Goal: Task Accomplishment & Management: Use online tool/utility

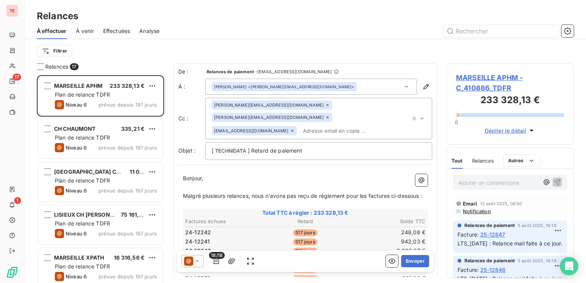
scroll to position [202, 121]
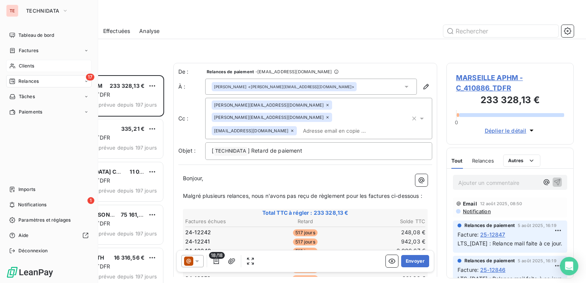
click at [16, 65] on div "Clients" at bounding box center [49, 66] width 86 height 12
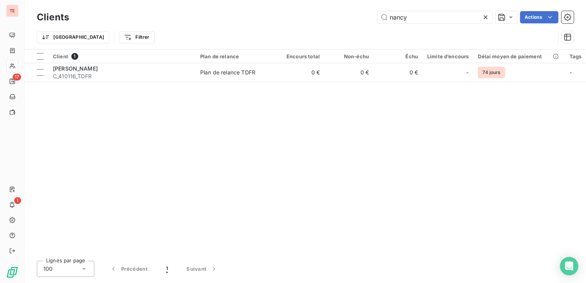
drag, startPoint x: 370, startPoint y: 21, endPoint x: 344, endPoint y: 22, distance: 26.1
click at [344, 22] on div "nancy Actions" at bounding box center [326, 17] width 496 height 12
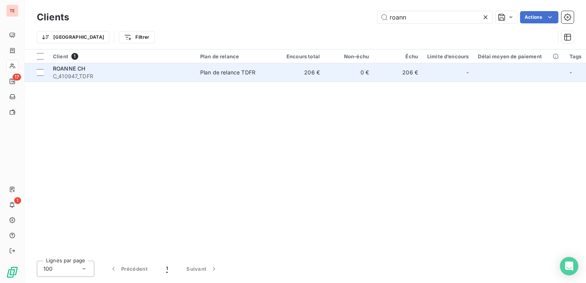
type input "roann"
click at [287, 74] on td "206 €" at bounding box center [300, 72] width 49 height 18
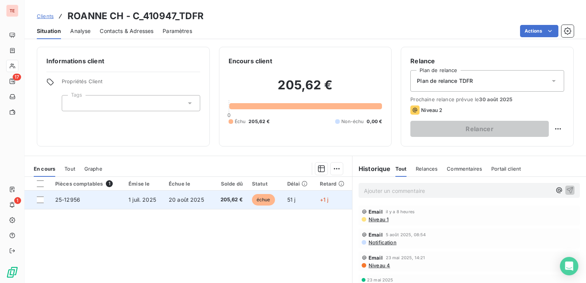
click at [208, 202] on td "20 août 2025" at bounding box center [188, 200] width 49 height 18
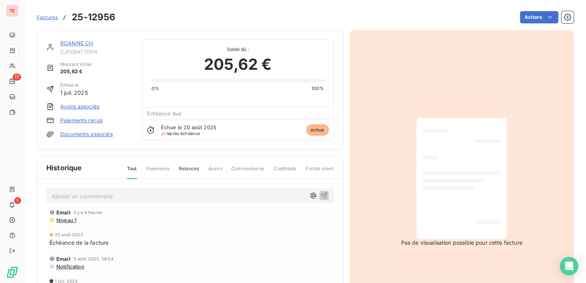
click at [160, 195] on p "Ajouter un commentaire ﻿" at bounding box center [179, 196] width 254 height 10
